Goal: Task Accomplishment & Management: Complete application form

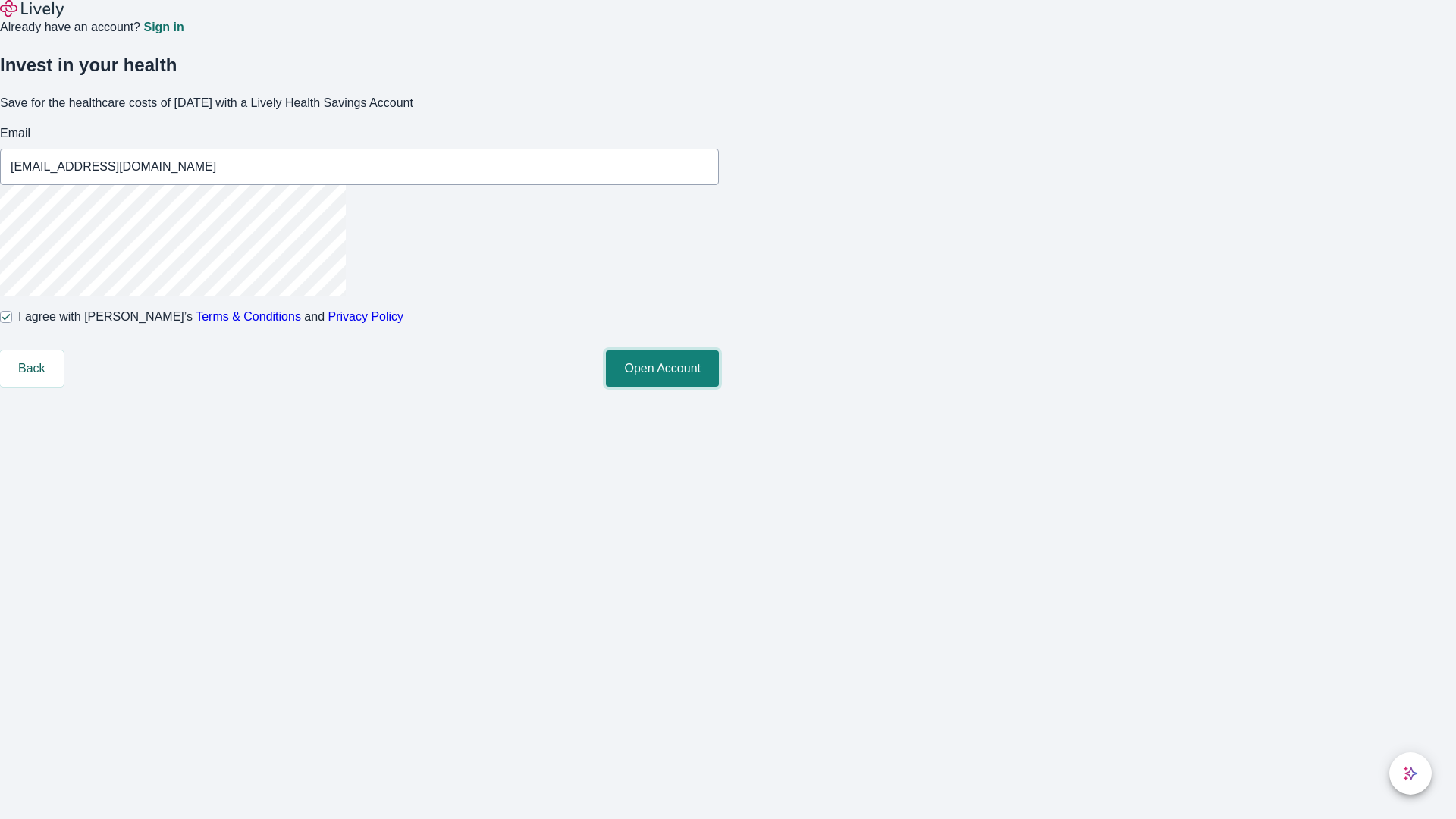
click at [719, 387] on button "Open Account" at bounding box center [662, 368] width 113 height 36
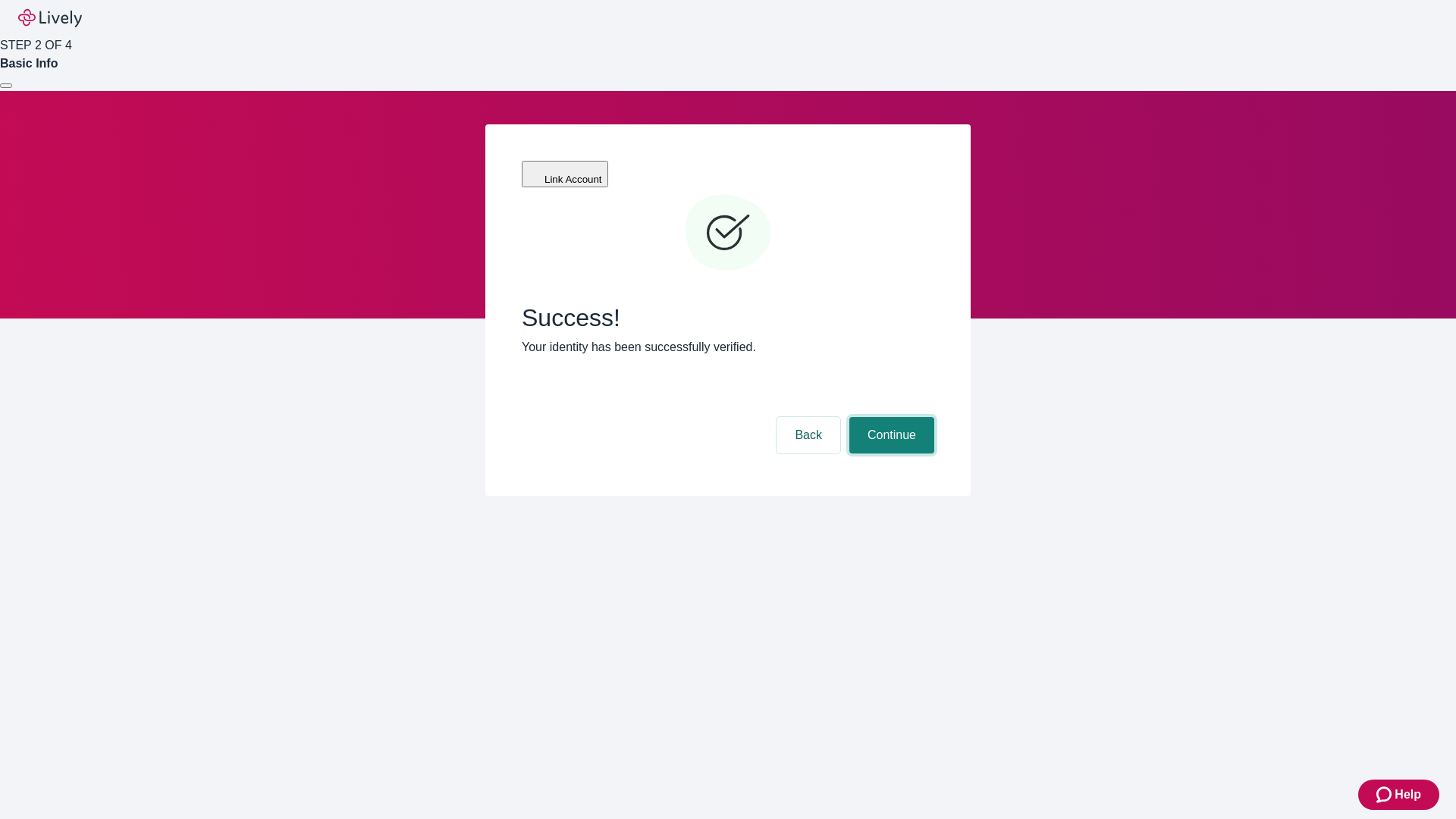
click at [890, 417] on button "Continue" at bounding box center [891, 435] width 85 height 36
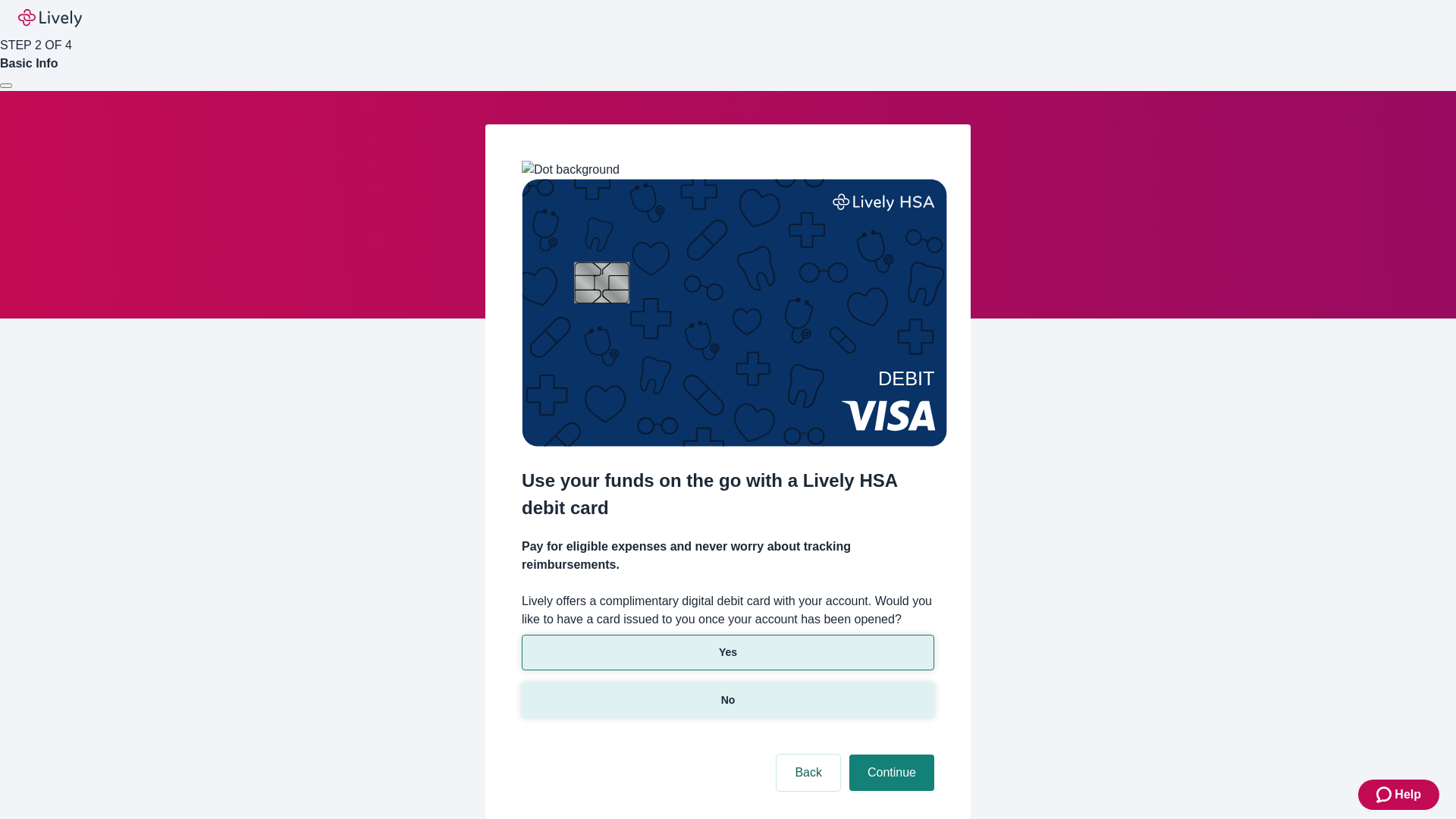
click at [727, 693] on p "No" at bounding box center [728, 700] width 15 height 16
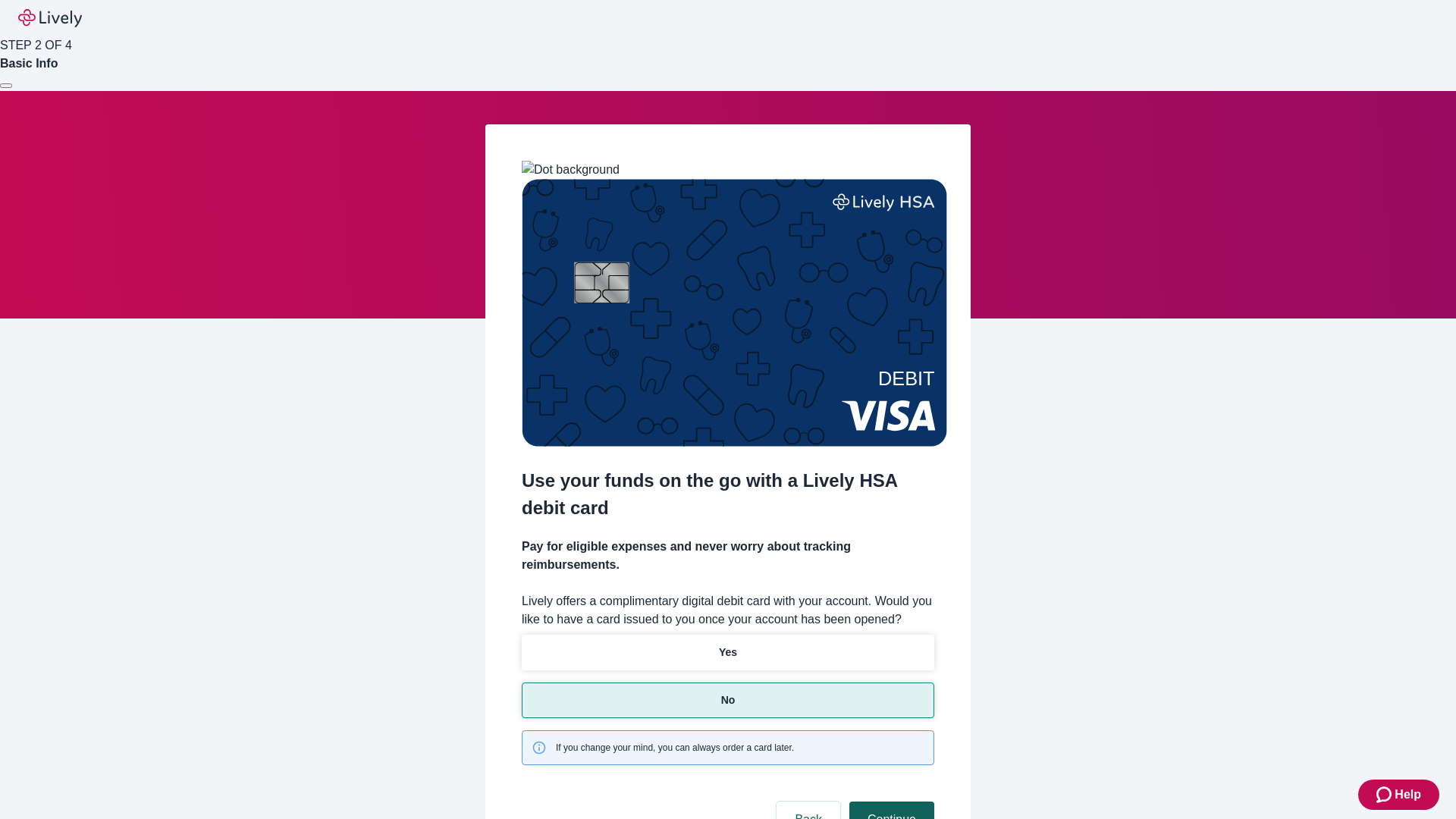
click at [890, 801] on button "Continue" at bounding box center [891, 819] width 85 height 36
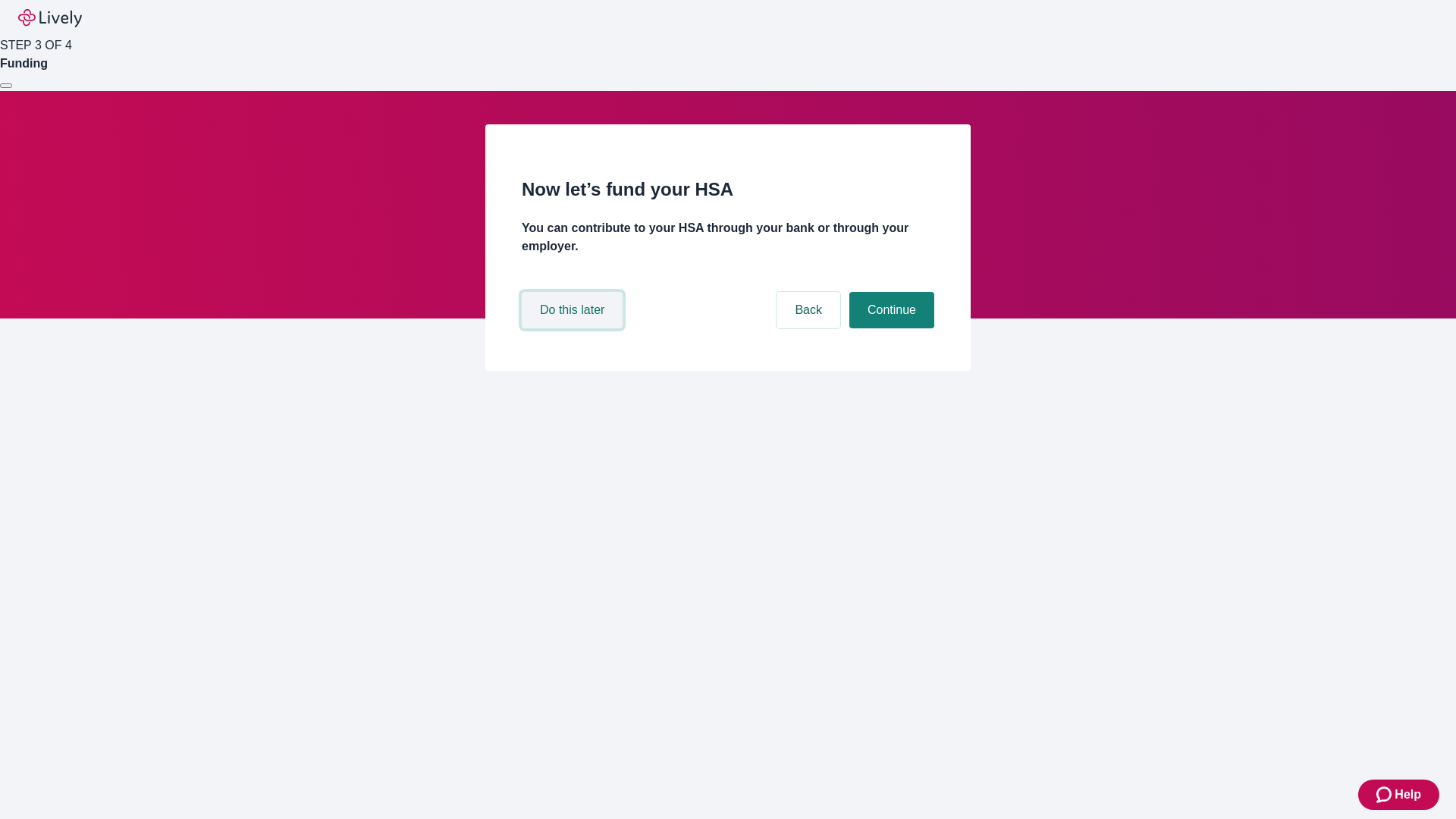
click at [574, 328] on button "Do this later" at bounding box center [572, 310] width 101 height 36
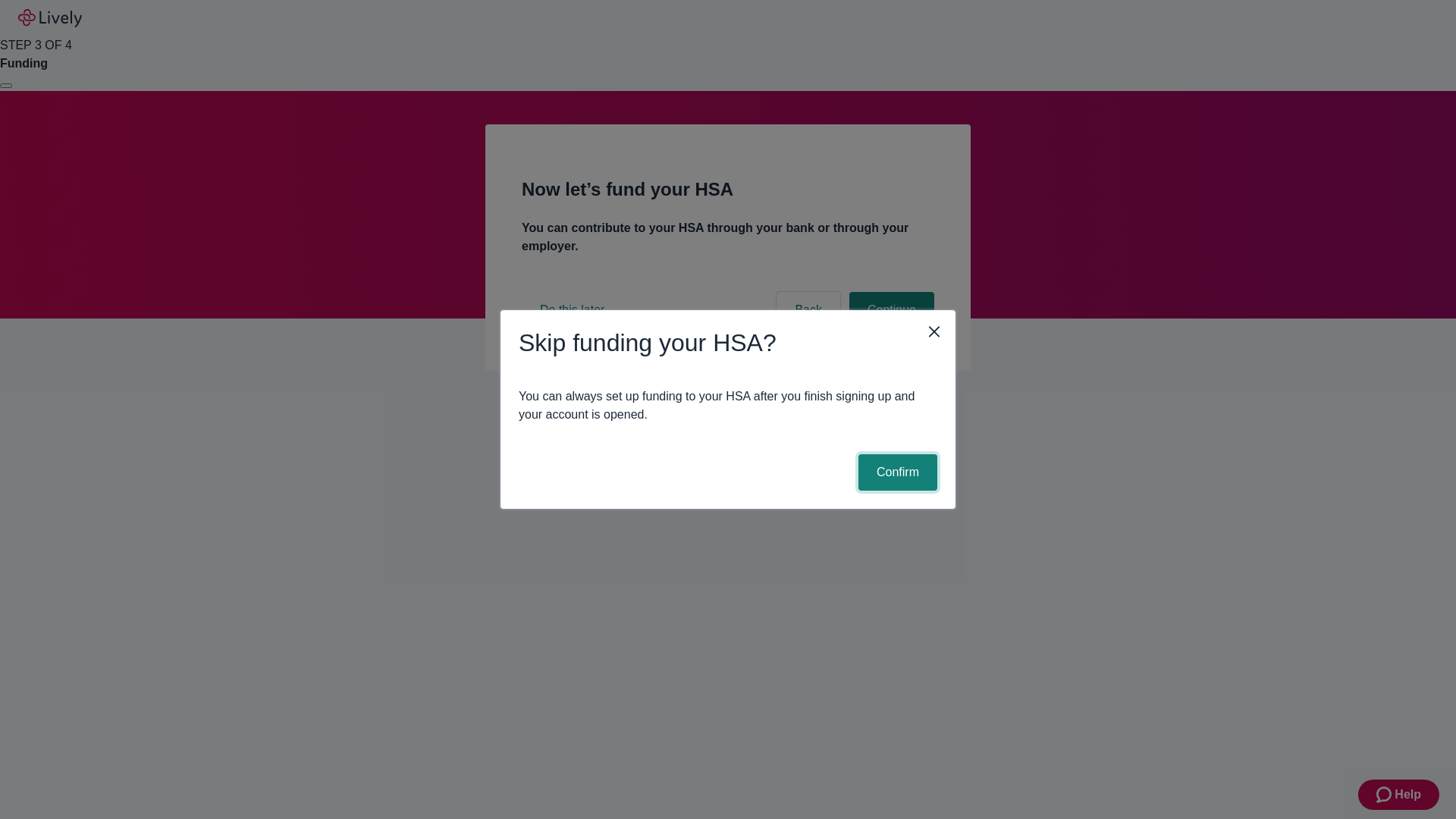
click at [895, 472] on button "Confirm" at bounding box center [897, 472] width 79 height 36
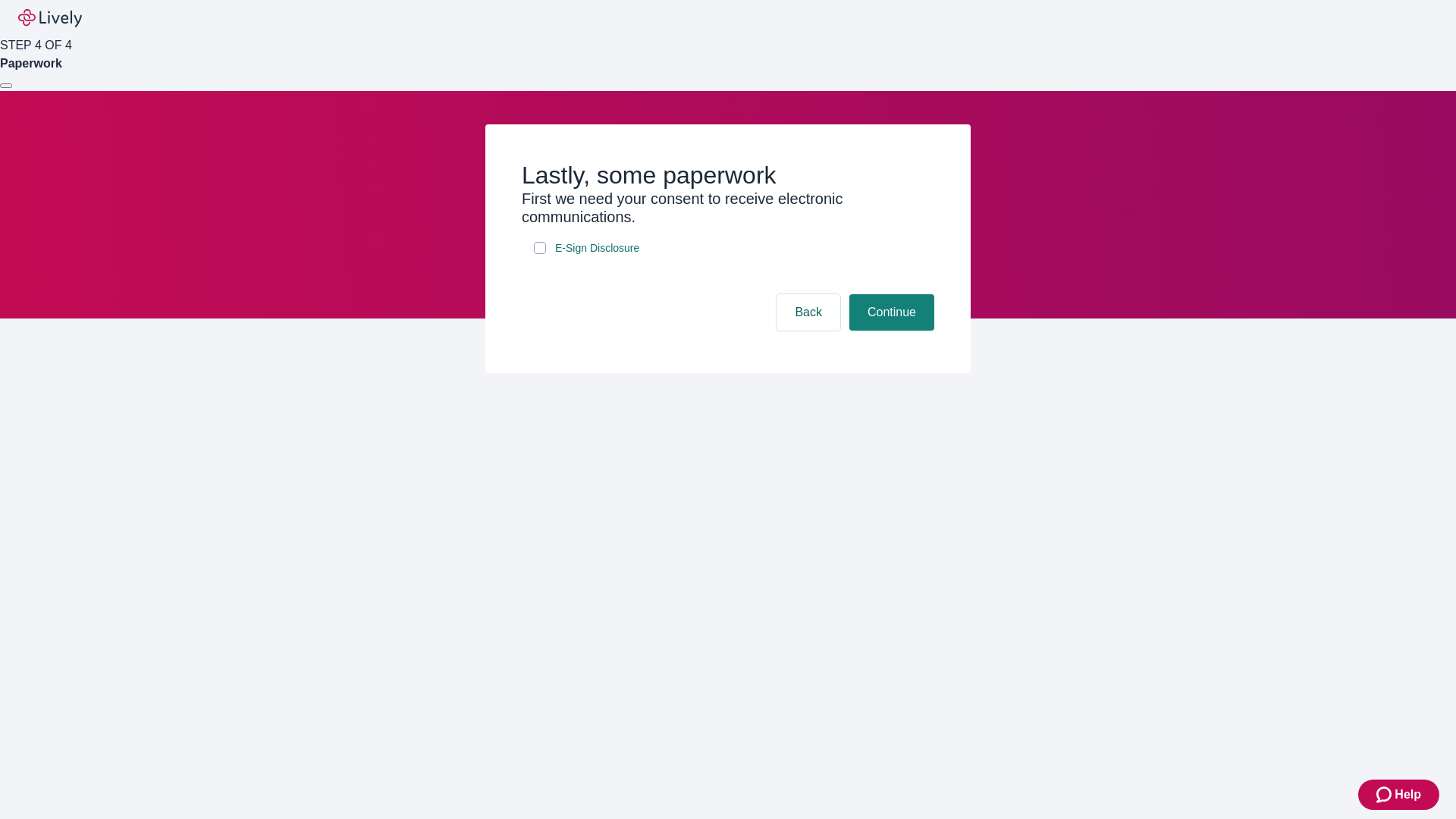
click at [540, 254] on input "E-Sign Disclosure" at bounding box center [540, 248] width 12 height 12
checkbox input "true"
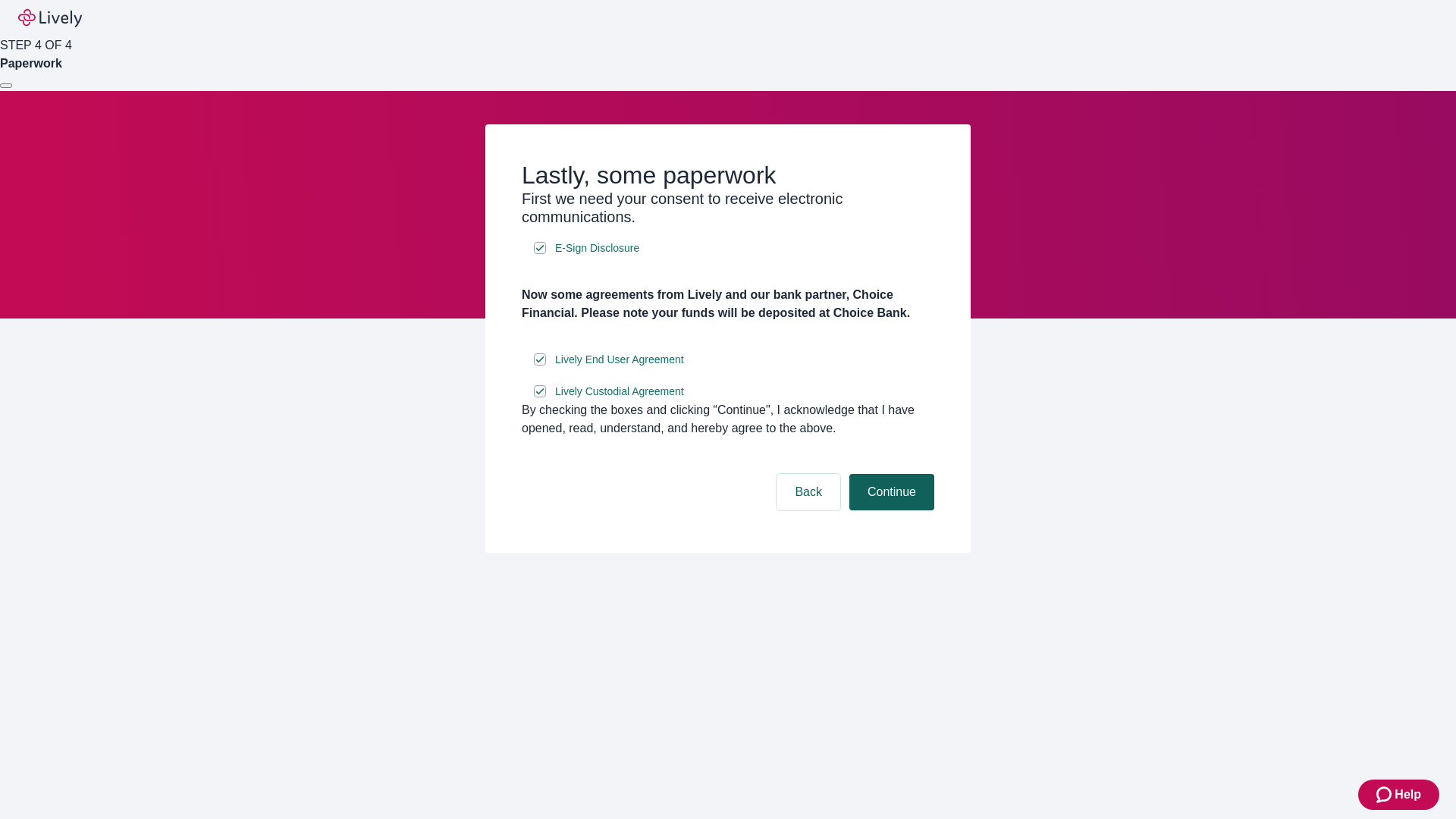
click at [890, 510] on button "Continue" at bounding box center [891, 492] width 85 height 36
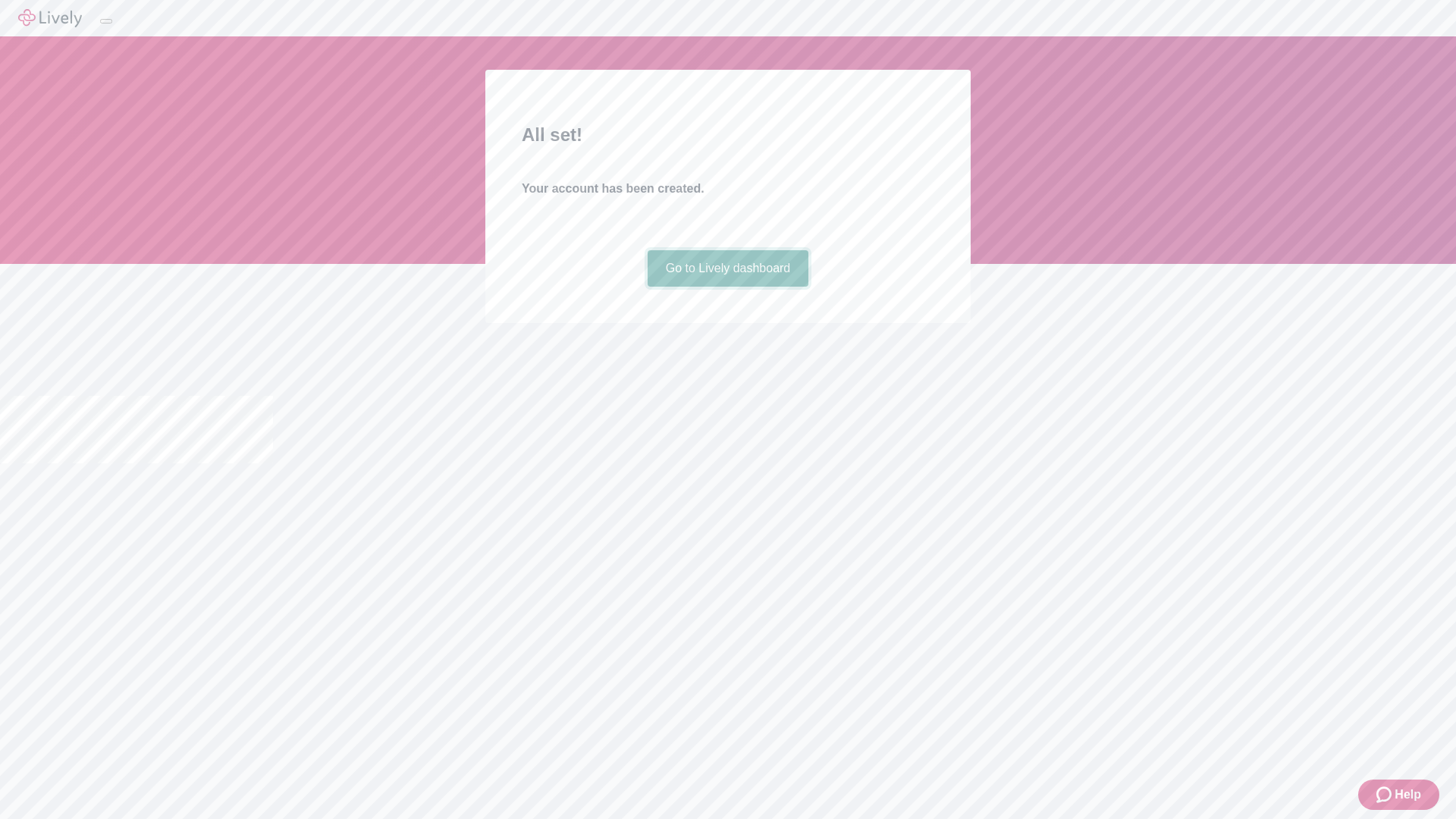
click at [727, 287] on link "Go to Lively dashboard" at bounding box center [729, 268] width 162 height 36
